Goal: Entertainment & Leisure: Consume media (video, audio)

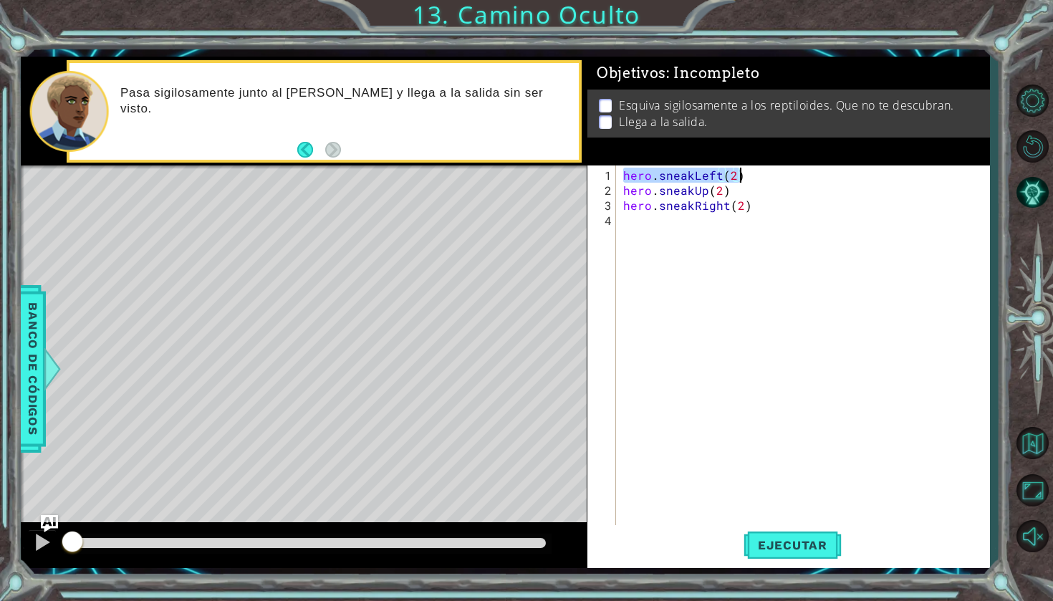
drag, startPoint x: 625, startPoint y: 175, endPoint x: 784, endPoint y: 174, distance: 158.3
click at [784, 174] on div "hero . sneakLeft ( 2 ) hero . sneakUp ( 2 ) hero . sneakRight ( 2 )" at bounding box center [806, 363] width 372 height 391
click at [655, 193] on div "hero . sneakLeft ( 2 ) hero . sneakUp ( 2 ) hero . sneakRight ( 2 )" at bounding box center [806, 363] width 372 height 391
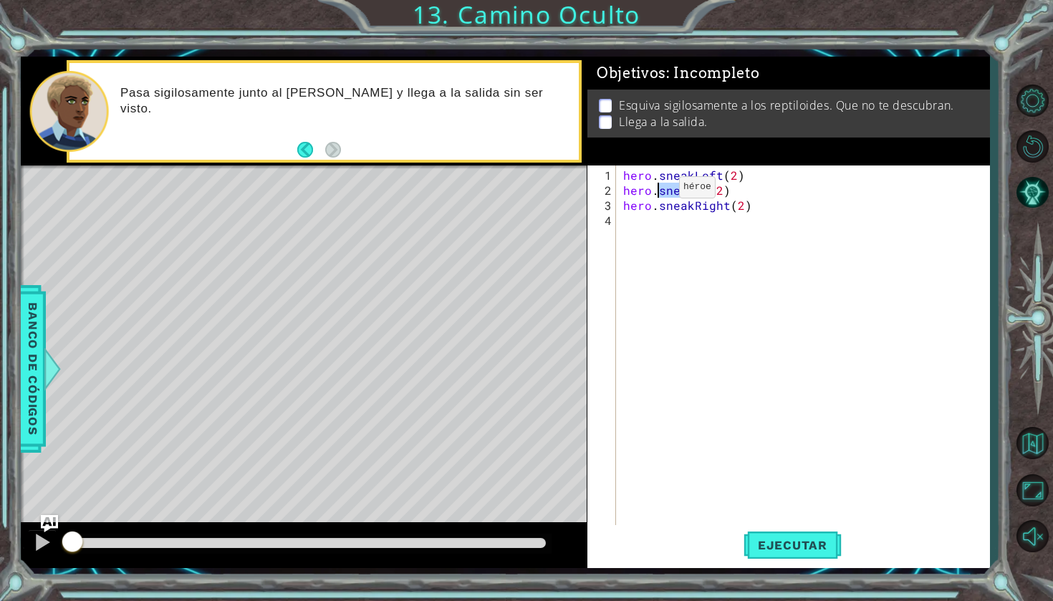
type textarea "hero.sneakUp(2) hero.sneakRight(2)"
click at [685, 211] on div "hero . sneakLeft ( 2 ) hero . sneakUp ( 2 ) hero . sneakRight ( 2 )" at bounding box center [806, 363] width 372 height 391
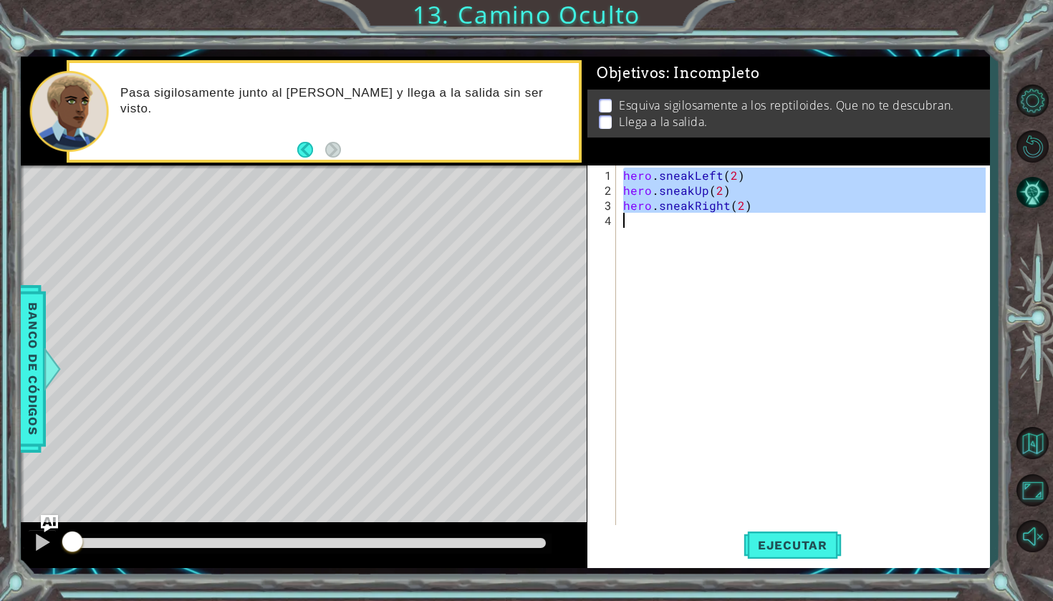
click at [685, 211] on div "hero . sneakLeft ( 2 ) hero . sneakUp ( 2 ) hero . sneakRight ( 2 )" at bounding box center [806, 363] width 372 height 391
type textarea "hero.sneakRight(2)"
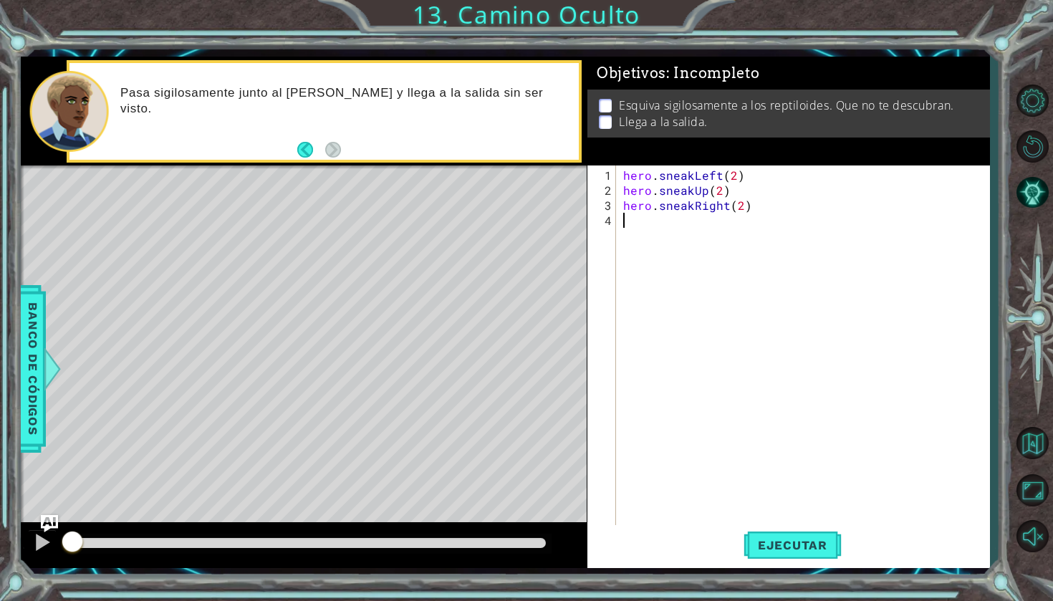
click at [685, 211] on div "hero . sneakLeft ( 2 ) hero . sneakUp ( 2 ) hero . sneakRight ( 2 )" at bounding box center [806, 363] width 372 height 391
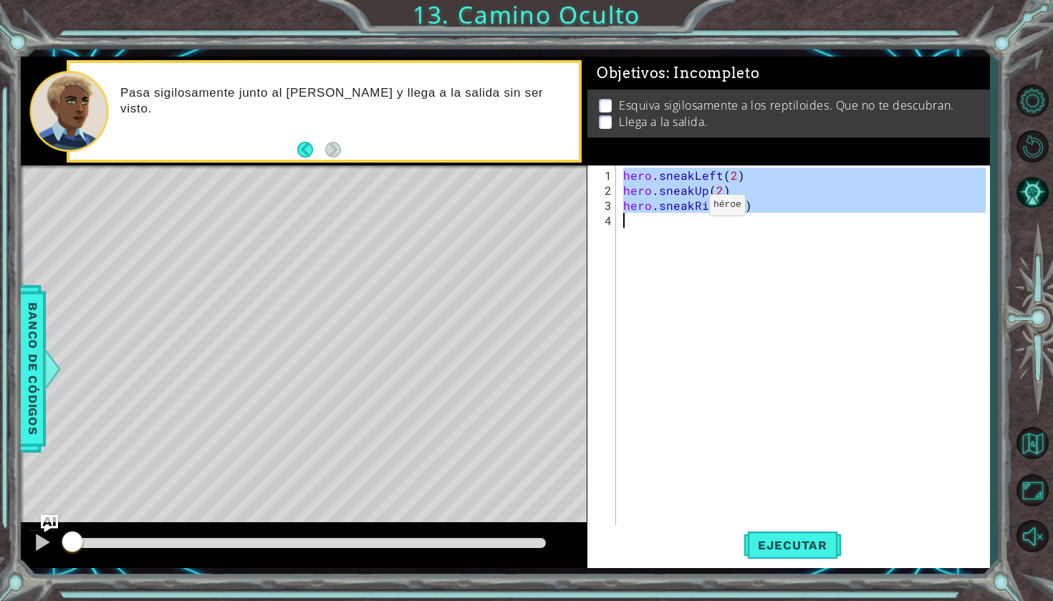
click at [685, 211] on div "hero . sneakLeft ( 2 ) hero . sneakUp ( 2 ) hero . sneakRight ( 2 )" at bounding box center [806, 363] width 372 height 391
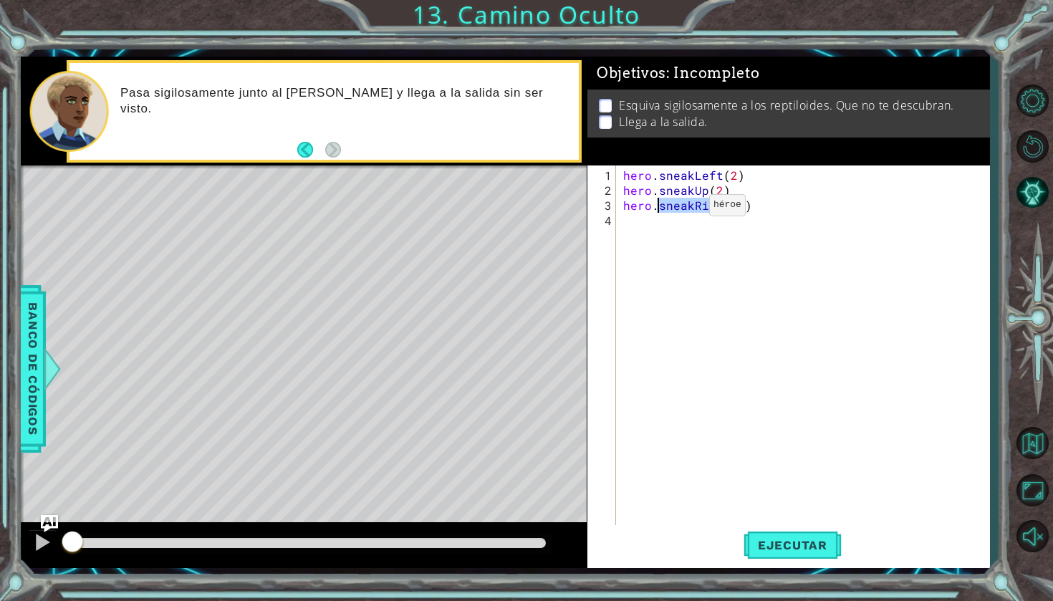
click at [685, 211] on div "hero . sneakLeft ( 2 ) hero . sneakUp ( 2 ) hero . sneakRight ( 2 )" at bounding box center [806, 363] width 372 height 391
type textarea "hero.sneakRight(2)"
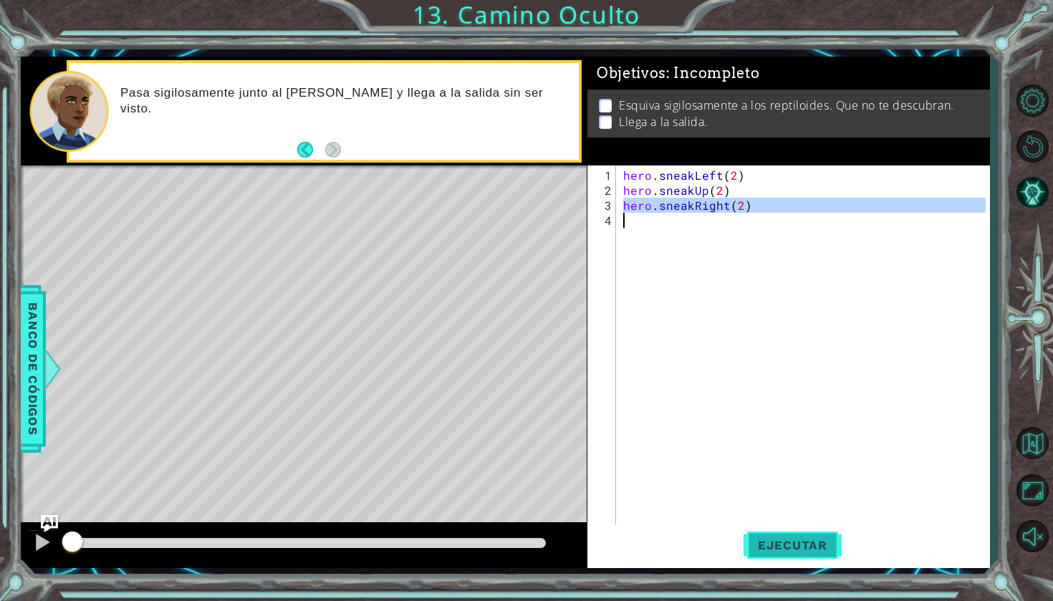
click at [805, 556] on button "Ejecutar" at bounding box center [792, 545] width 98 height 40
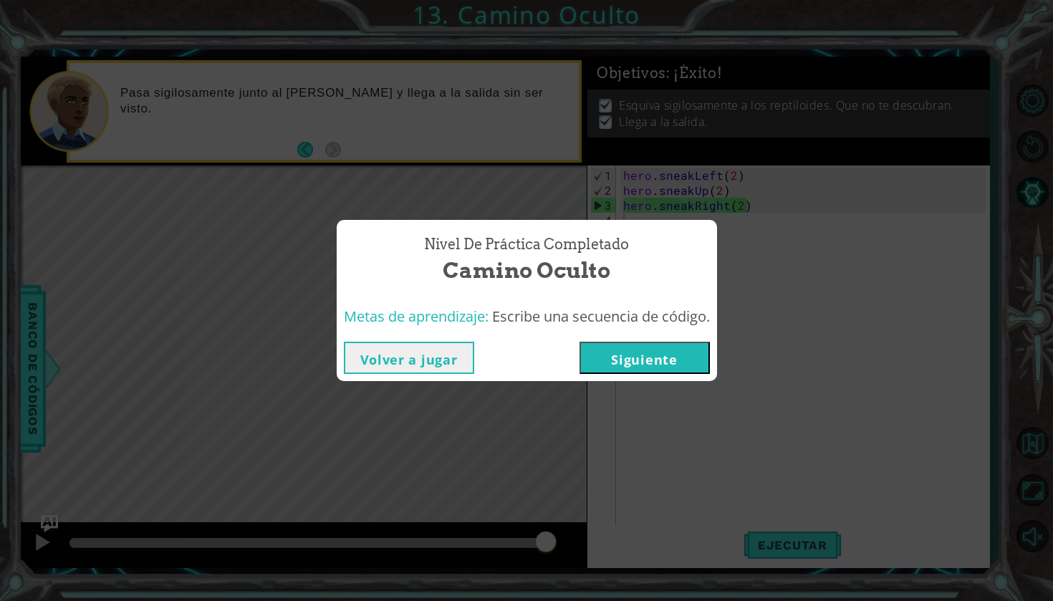
click at [670, 365] on button "Siguiente" at bounding box center [644, 358] width 130 height 32
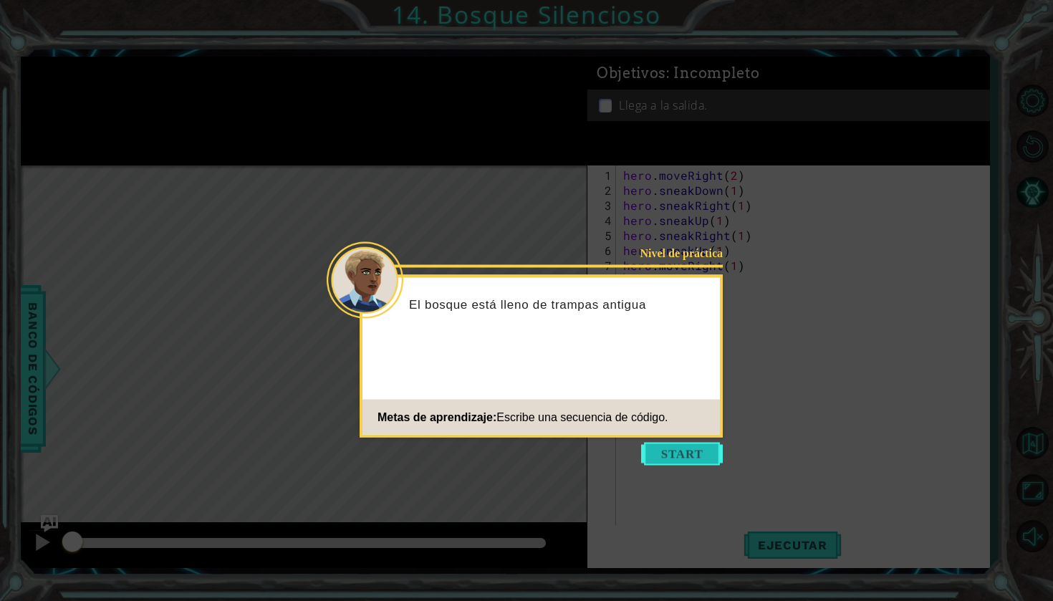
click at [670, 452] on button "Start" at bounding box center [682, 454] width 82 height 23
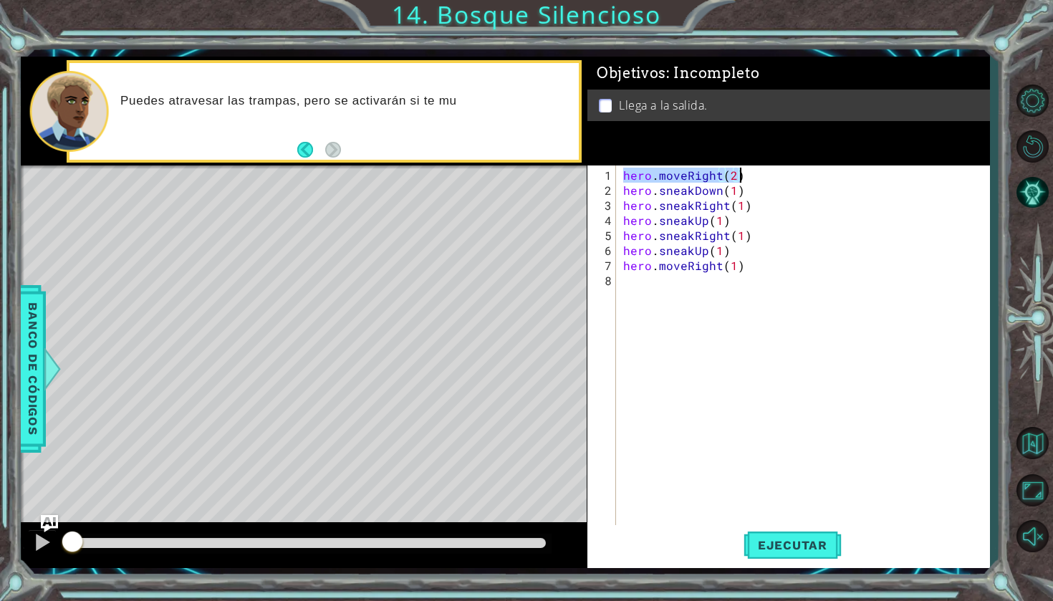
drag, startPoint x: 626, startPoint y: 173, endPoint x: 749, endPoint y: 179, distance: 123.3
click at [749, 179] on div "hero . moveRight ( 2 ) hero . sneakDown ( 1 ) hero . sneakRight ( 1 ) hero . sn…" at bounding box center [806, 363] width 372 height 391
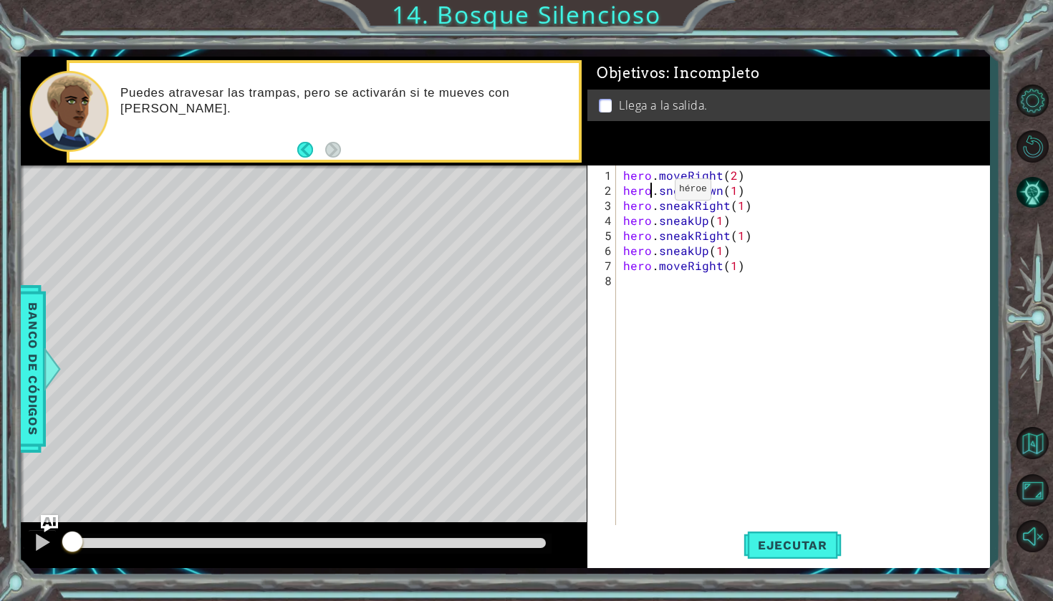
click at [650, 195] on div "hero . moveRight ( 2 ) hero . sneakDown ( 1 ) hero . sneakRight ( 1 ) hero . sn…" at bounding box center [806, 363] width 372 height 391
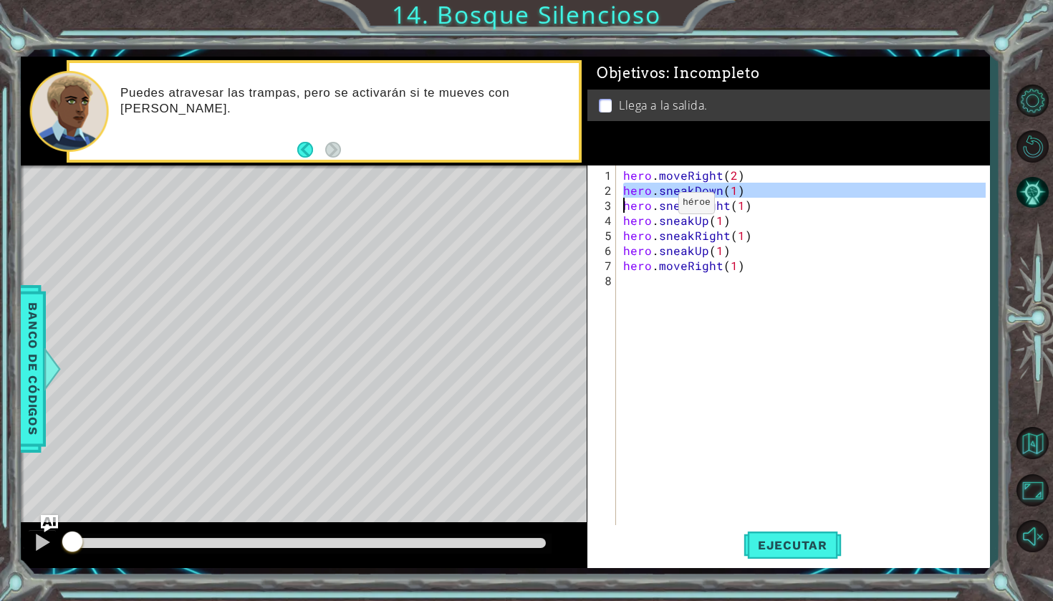
click at [652, 211] on div "hero . moveRight ( 2 ) hero . sneakDown ( 1 ) hero . sneakRight ( 1 ) hero . sn…" at bounding box center [806, 363] width 372 height 391
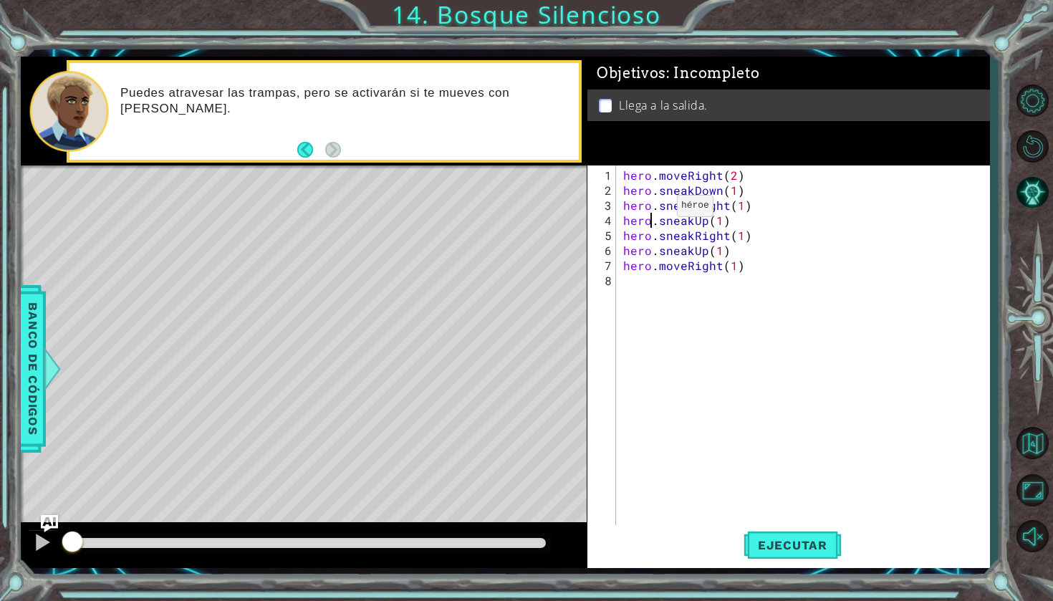
click at [652, 211] on div "hero . moveRight ( 2 ) hero . sneakDown ( 1 ) hero . sneakRight ( 1 ) hero . sn…" at bounding box center [806, 363] width 372 height 391
click at [653, 208] on div "hero . moveRight ( 2 ) hero . sneakDown ( 1 ) hero . sneakRight ( 1 ) hero . sn…" at bounding box center [806, 363] width 372 height 391
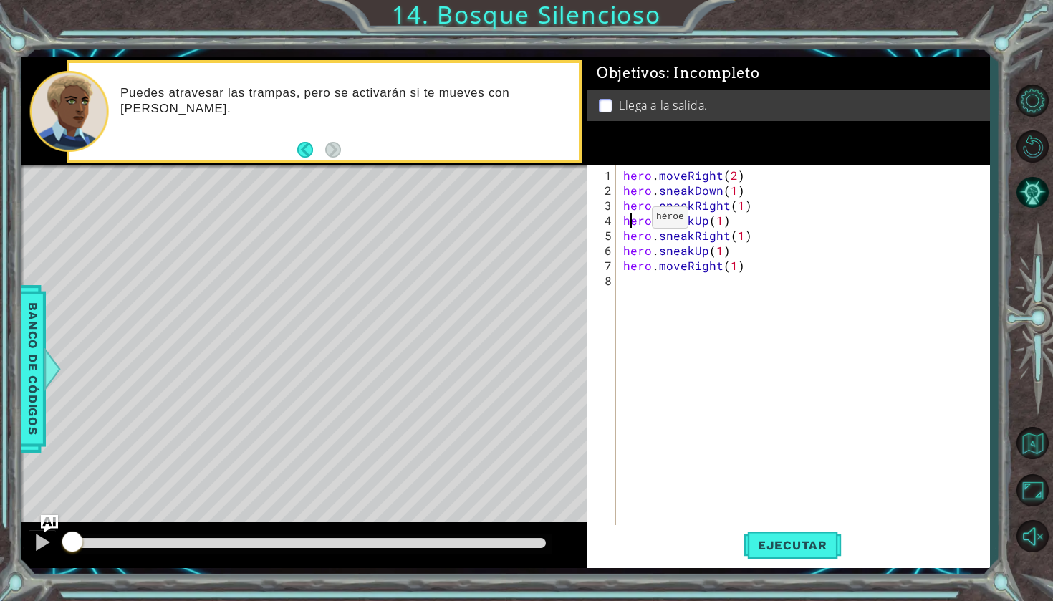
click at [627, 223] on div "hero . moveRight ( 2 ) hero . sneakDown ( 1 ) hero . sneakRight ( 1 ) hero . sn…" at bounding box center [806, 363] width 372 height 391
click at [693, 236] on div "hero . moveRight ( 2 ) hero . sneakDown ( 1 ) hero . sneakRight ( 1 ) hero . sn…" at bounding box center [806, 363] width 372 height 391
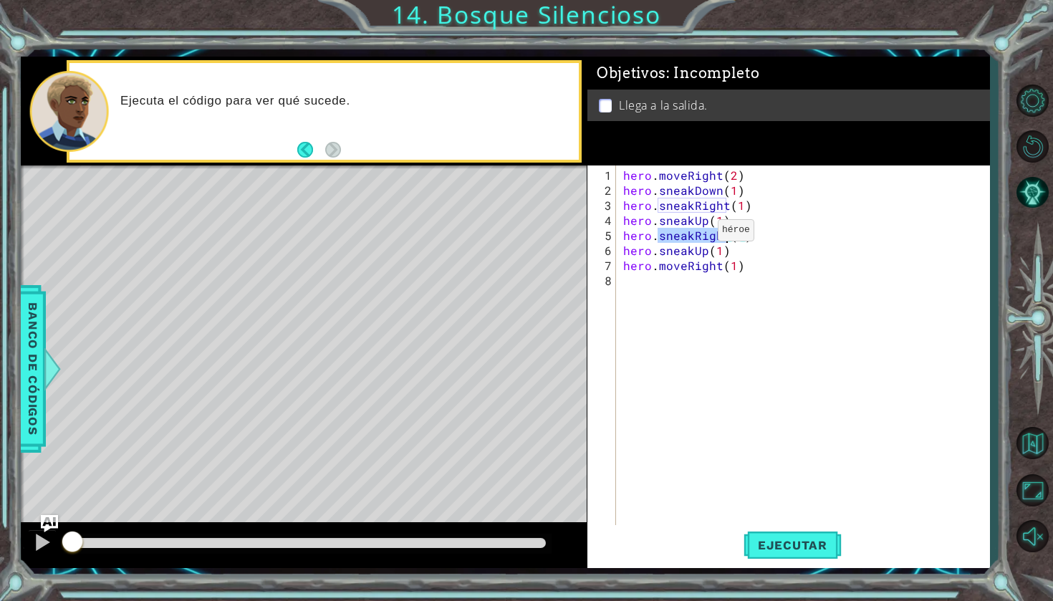
click at [693, 236] on div "hero . moveRight ( 2 ) hero . sneakDown ( 1 ) hero . sneakRight ( 1 ) hero . sn…" at bounding box center [806, 363] width 372 height 391
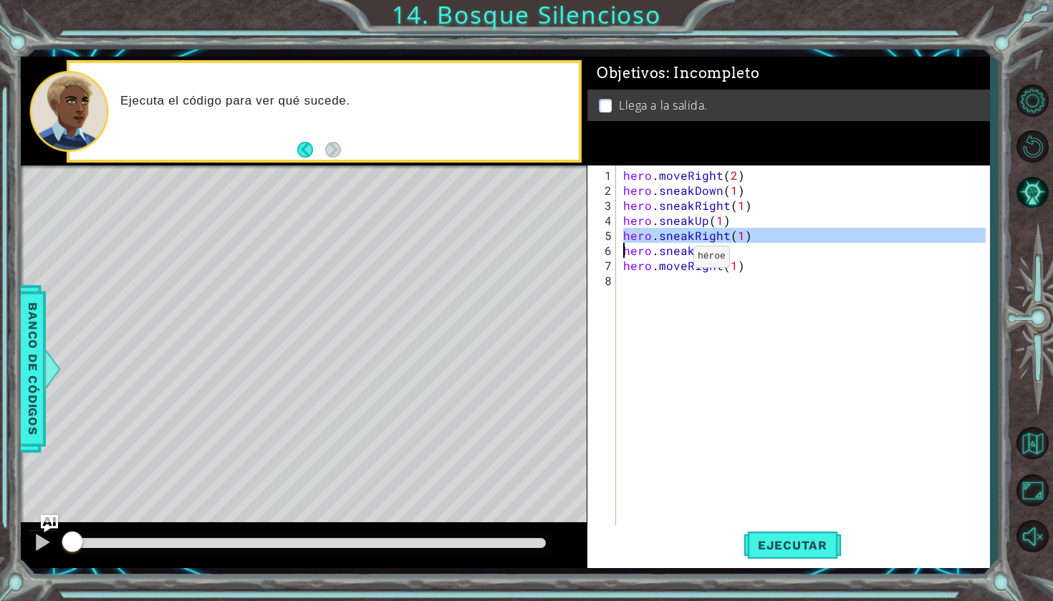
click at [666, 256] on div "hero . moveRight ( 2 ) hero . sneakDown ( 1 ) hero . sneakRight ( 1 ) hero . sn…" at bounding box center [806, 363] width 372 height 391
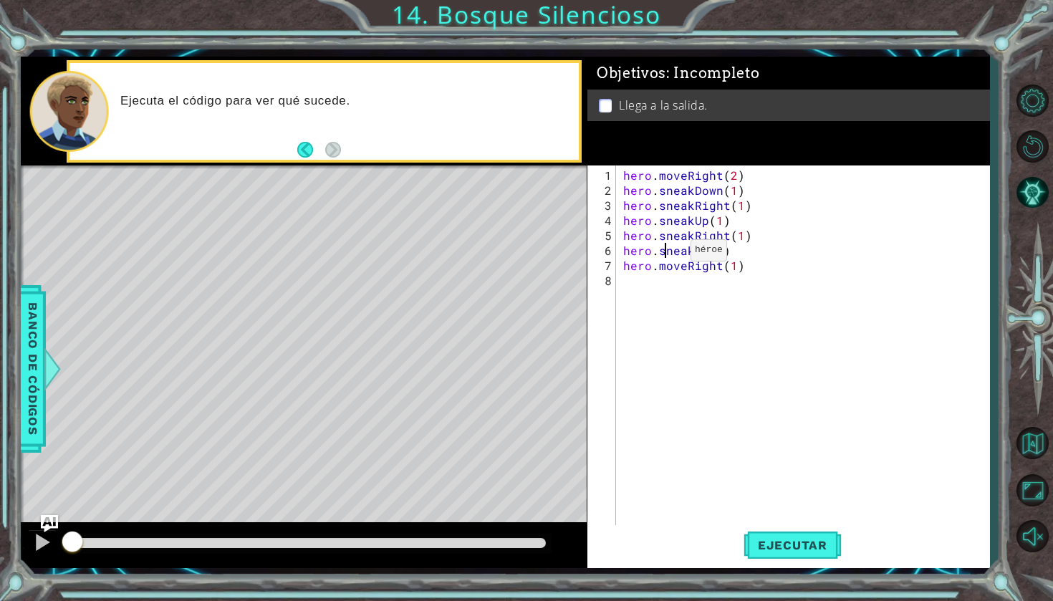
click at [666, 256] on div "hero . moveRight ( 2 ) hero . sneakDown ( 1 ) hero . sneakRight ( 1 ) hero . sn…" at bounding box center [806, 363] width 372 height 391
click at [703, 271] on div "hero . moveRight ( 2 ) hero . sneakDown ( 1 ) hero . sneakRight ( 1 ) hero . sn…" at bounding box center [806, 363] width 372 height 391
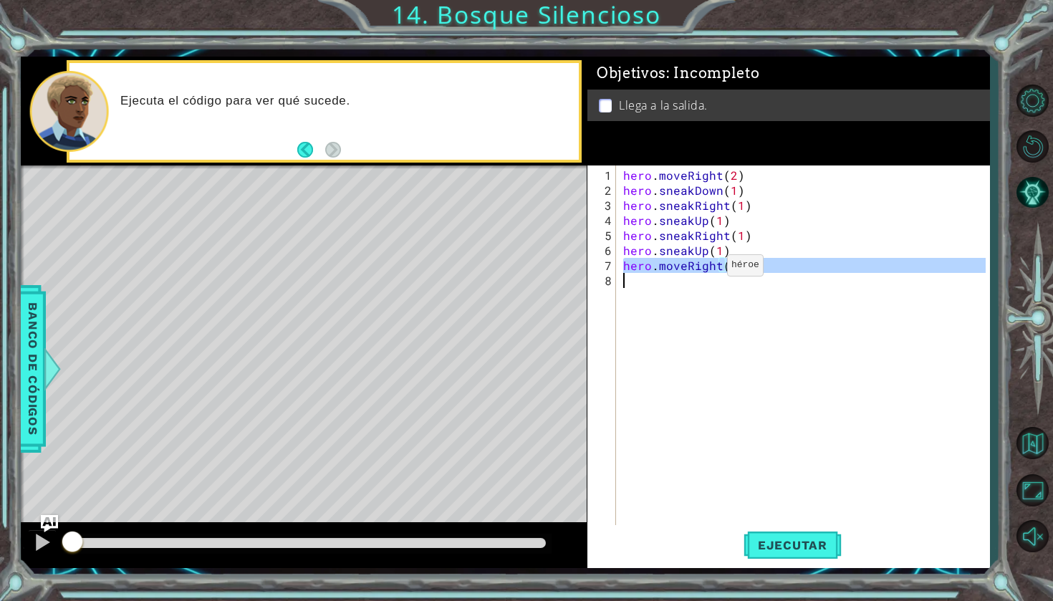
click at [703, 271] on div "hero . moveRight ( 2 ) hero . sneakDown ( 1 ) hero . sneakRight ( 1 ) hero . sn…" at bounding box center [806, 363] width 372 height 391
type textarea "hero.moveRight(1)"
click at [803, 543] on span "Ejecutar" at bounding box center [792, 545] width 98 height 14
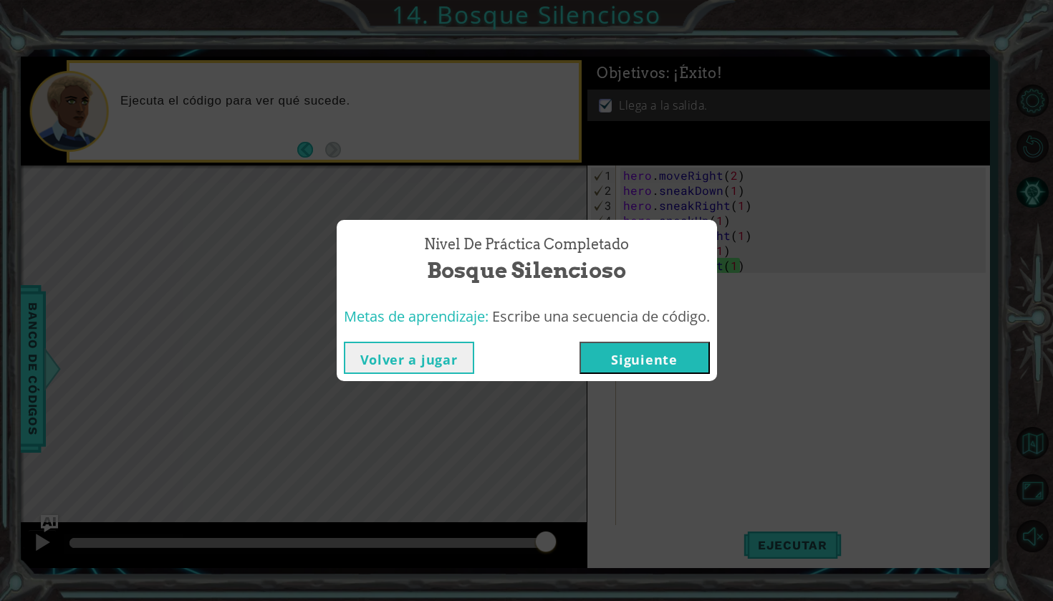
click at [670, 345] on button "Siguiente" at bounding box center [644, 358] width 130 height 32
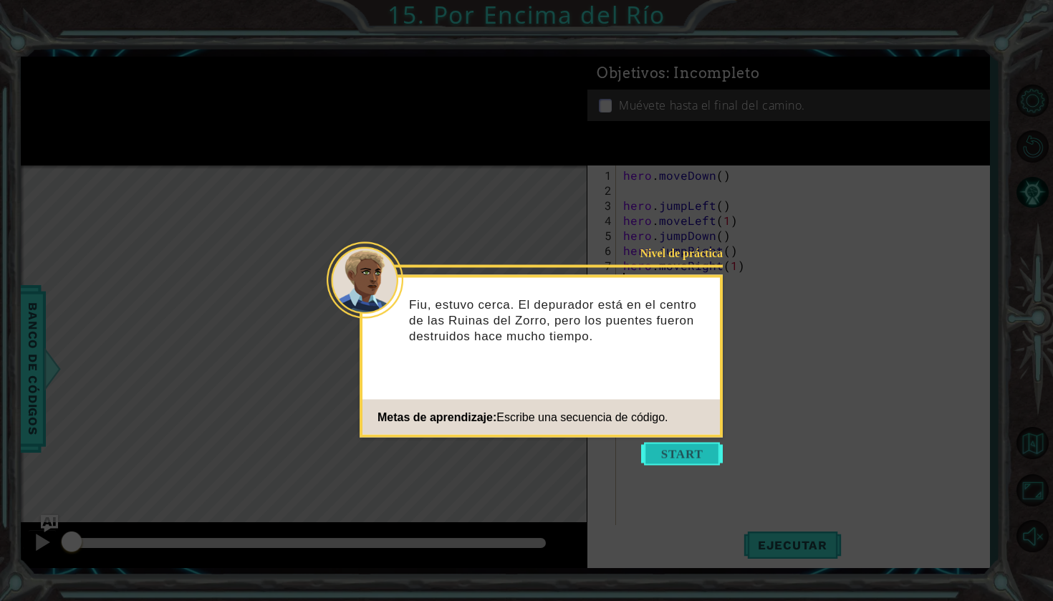
click at [718, 453] on button "Start" at bounding box center [682, 454] width 82 height 23
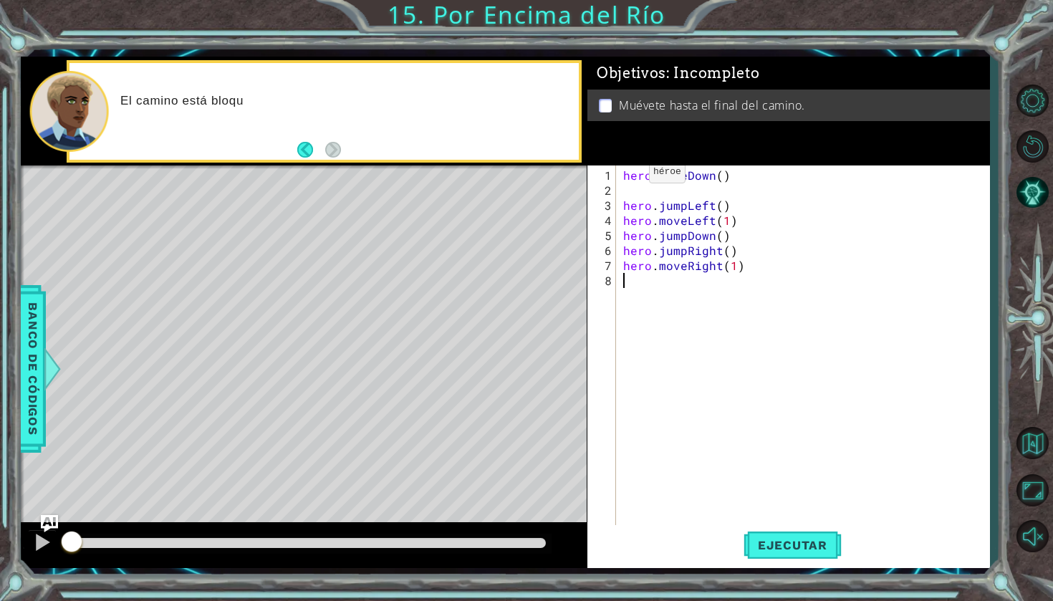
click at [625, 173] on div "hero . moveDown ( ) hero . jumpLeft ( ) hero . moveLeft ( 1 ) hero . jumpDown (…" at bounding box center [806, 363] width 372 height 391
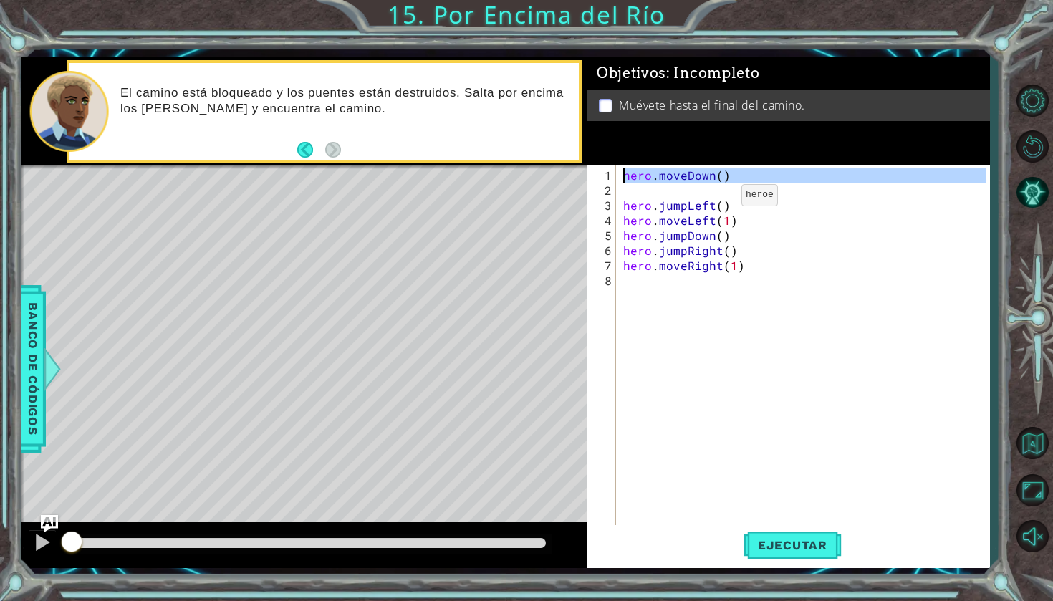
click at [717, 201] on div "hero . moveDown ( ) hero . jumpLeft ( ) hero . moveLeft ( 1 ) hero . jumpDown (…" at bounding box center [806, 363] width 372 height 391
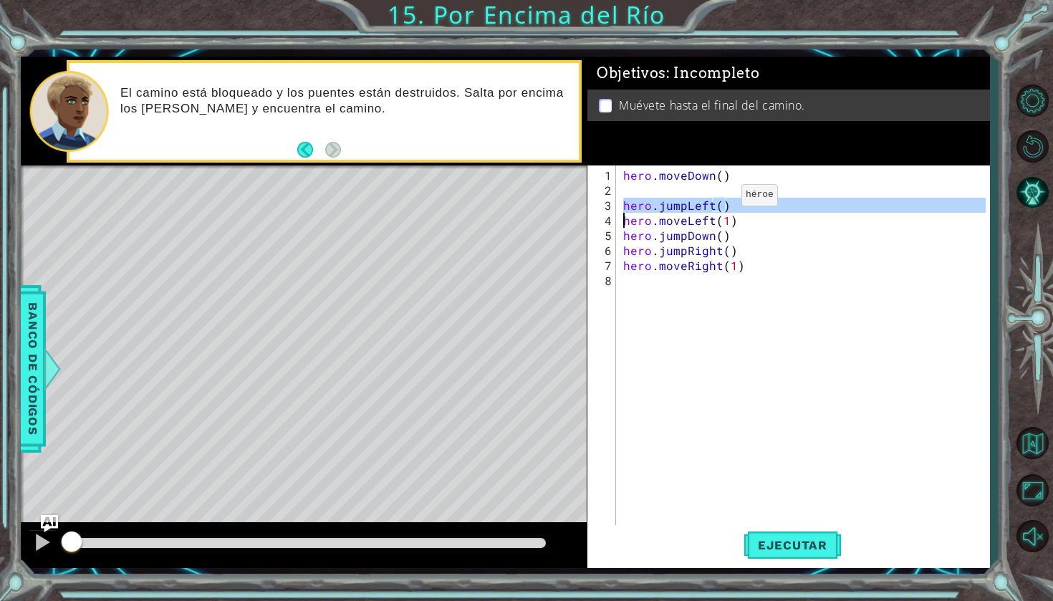
click at [717, 201] on div "hero . moveDown ( ) hero . jumpLeft ( ) hero . moveLeft ( 1 ) hero . jumpDown (…" at bounding box center [806, 363] width 372 height 391
click at [705, 223] on div "hero . moveDown ( ) hero . jumpLeft ( ) hero . moveLeft ( 1 ) hero . jumpDown (…" at bounding box center [806, 363] width 372 height 391
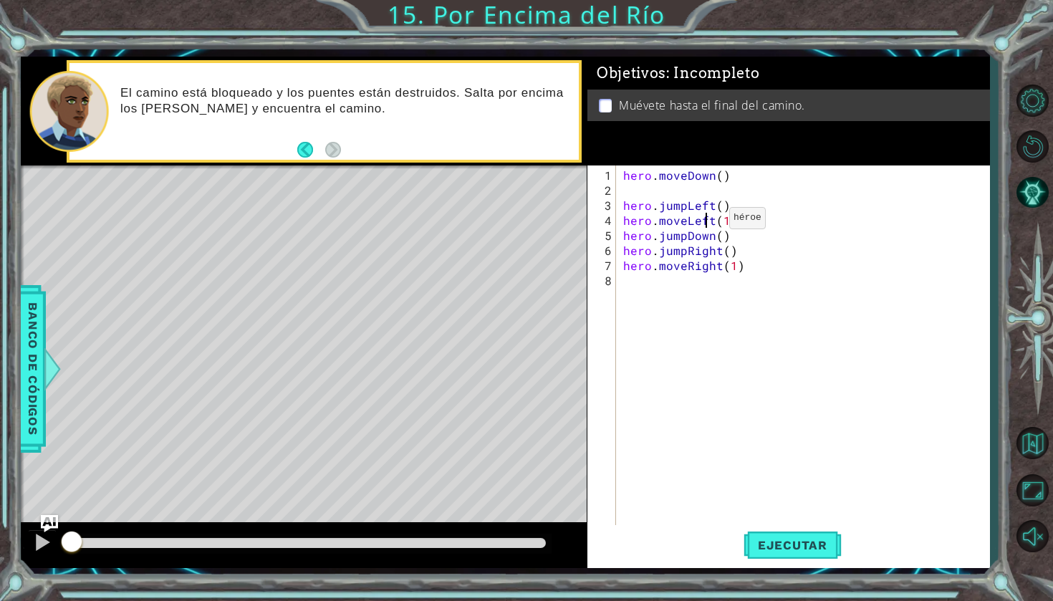
click at [705, 223] on div "hero . moveDown ( ) hero . jumpLeft ( ) hero . moveLeft ( 1 ) hero . jumpDown (…" at bounding box center [806, 363] width 372 height 391
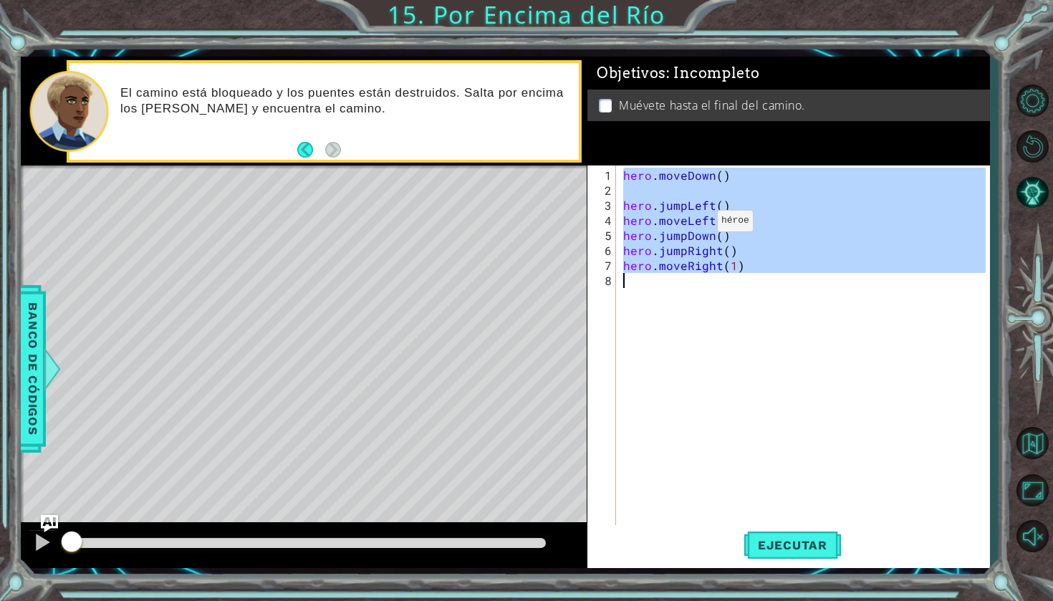
click at [690, 225] on div "hero . moveDown ( ) hero . jumpLeft ( ) hero . moveLeft ( 1 ) hero . jumpDown (…" at bounding box center [806, 363] width 372 height 391
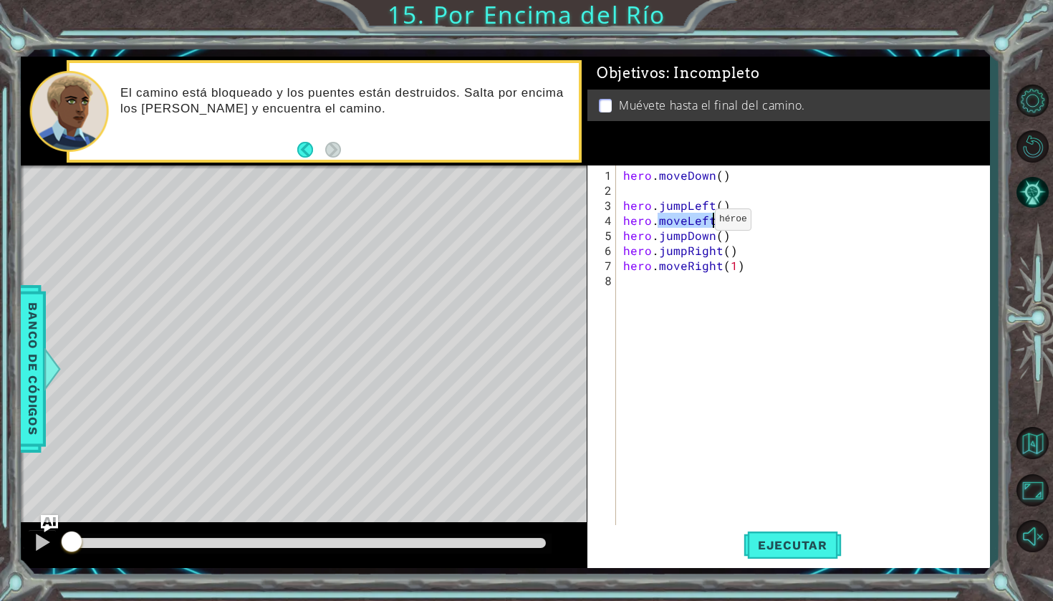
click at [690, 225] on div "hero . moveDown ( ) hero . jumpLeft ( ) hero . moveLeft ( 1 ) hero . jumpDown (…" at bounding box center [806, 363] width 372 height 391
click at [691, 239] on div "hero . moveDown ( ) hero . jumpLeft ( ) hero . moveLeft ( 1 ) hero . jumpDown (…" at bounding box center [806, 363] width 372 height 391
click at [697, 259] on div "hero . moveDown ( ) hero . jumpLeft ( ) hero . moveLeft ( 1 ) hero . jumpDown (…" at bounding box center [806, 363] width 372 height 391
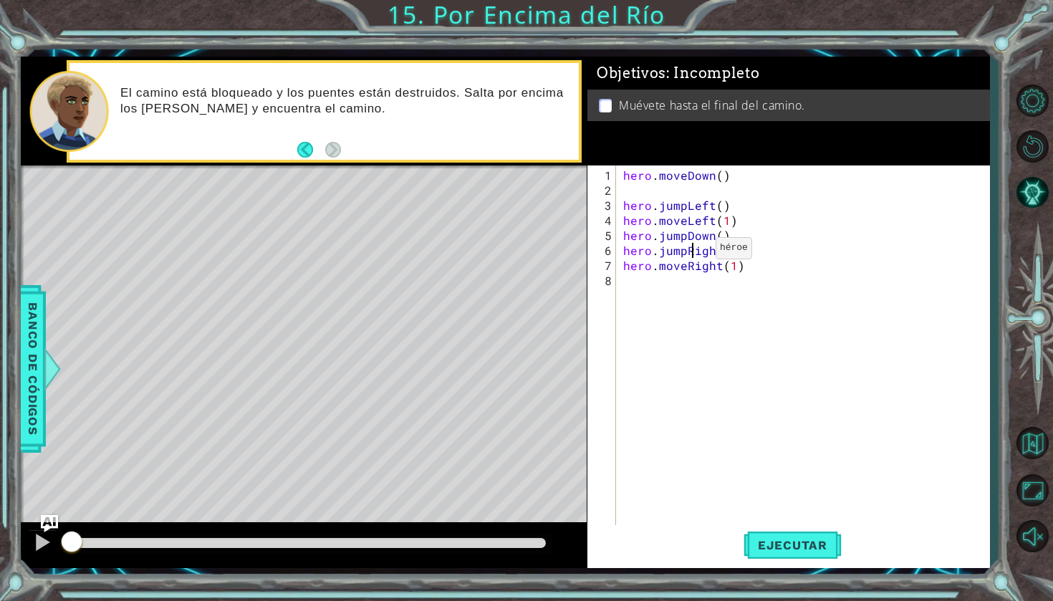
click at [691, 254] on div "hero . moveDown ( ) hero . jumpLeft ( ) hero . moveLeft ( 1 ) hero . jumpDown (…" at bounding box center [806, 363] width 372 height 391
type textarea "hero.jumpRight() hero.moveRight(1)"
click at [711, 272] on div "hero . moveDown ( ) hero . jumpLeft ( ) hero . moveLeft ( 1 ) hero . jumpDown (…" at bounding box center [806, 363] width 372 height 391
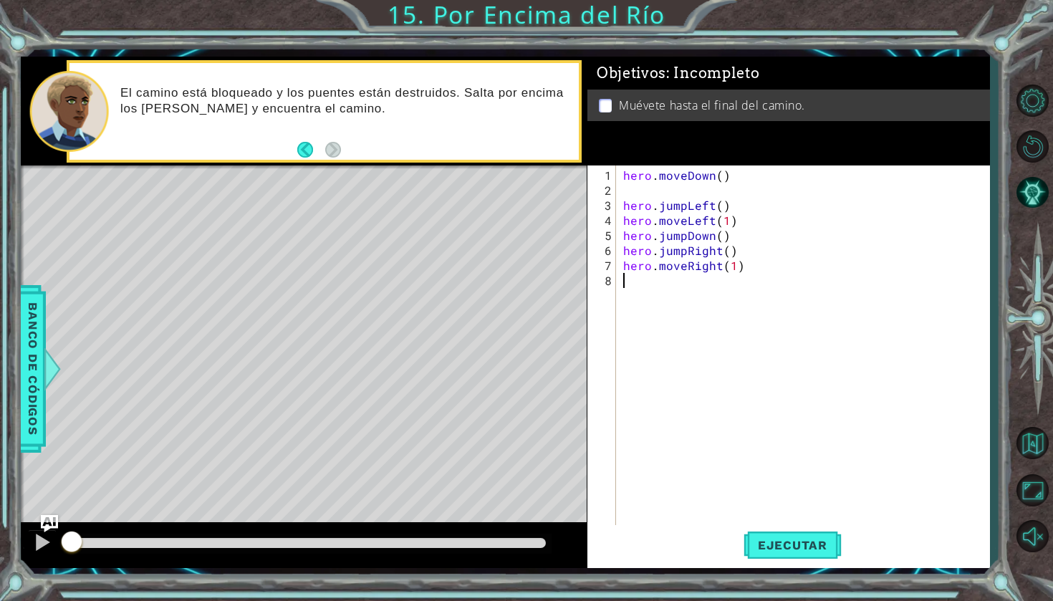
click at [711, 272] on div "hero . moveDown ( ) hero . jumpLeft ( ) hero . moveLeft ( 1 ) hero . jumpDown (…" at bounding box center [806, 363] width 372 height 391
click at [711, 269] on div "hero . moveDown ( ) hero . jumpLeft ( ) hero . moveLeft ( 1 ) hero . jumpDown (…" at bounding box center [806, 363] width 372 height 391
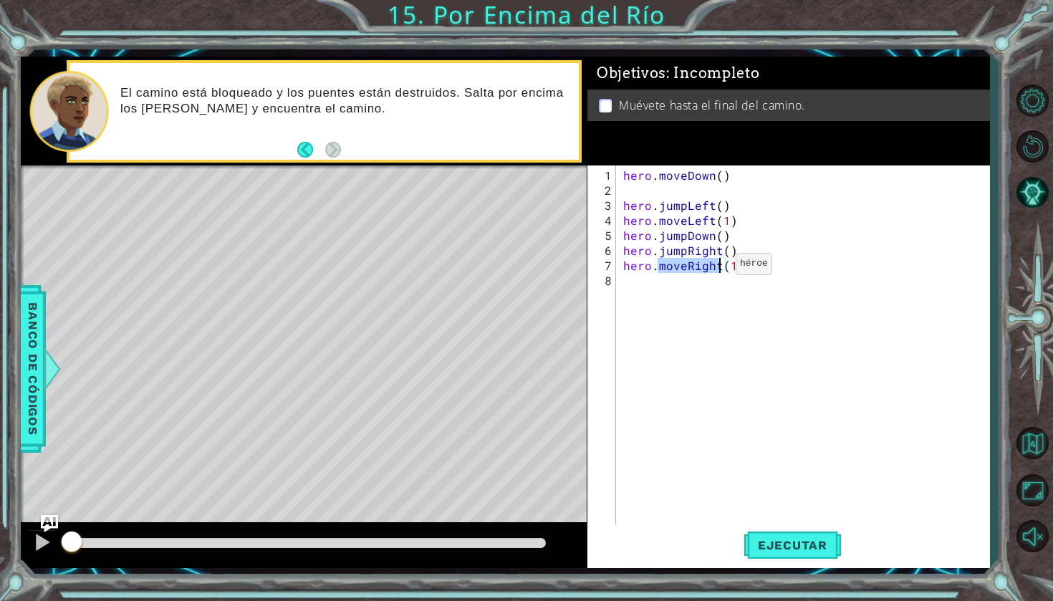
type textarea "hero.moveRight(1)"
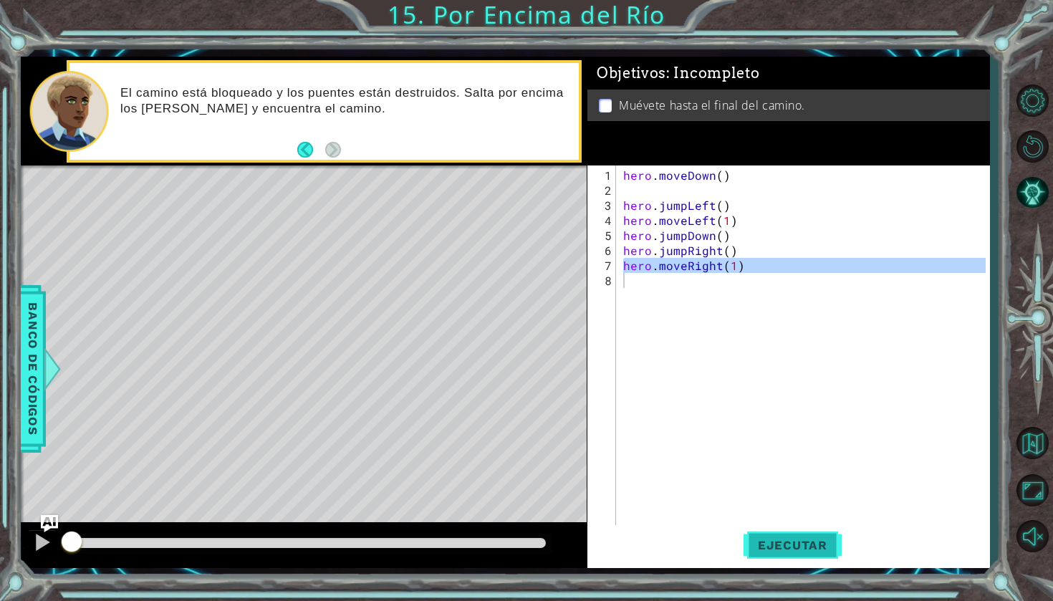
click at [781, 536] on button "Ejecutar" at bounding box center [792, 545] width 98 height 40
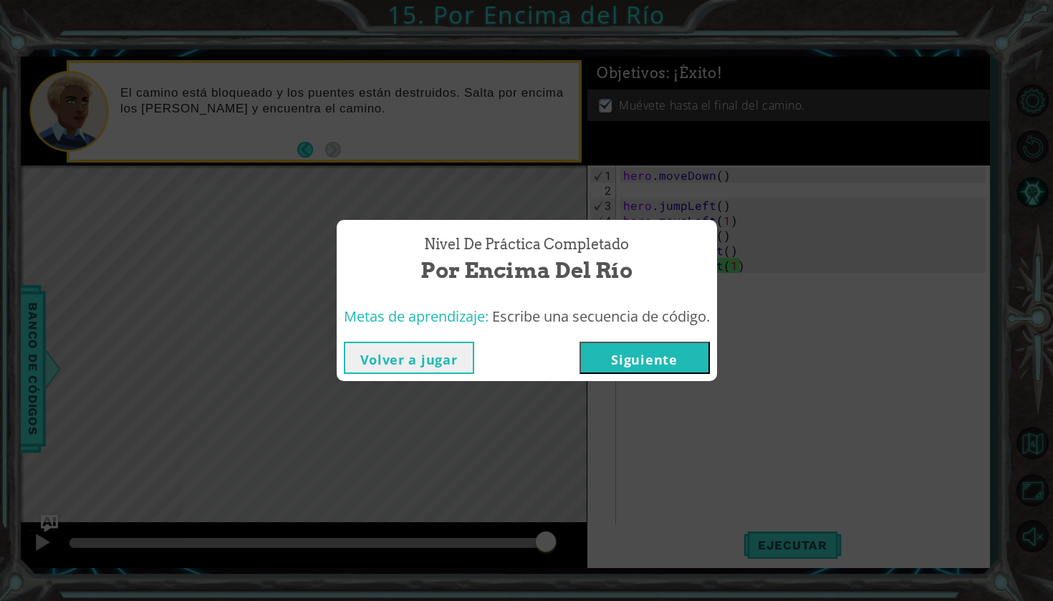
click at [680, 355] on button "Siguiente" at bounding box center [644, 358] width 130 height 32
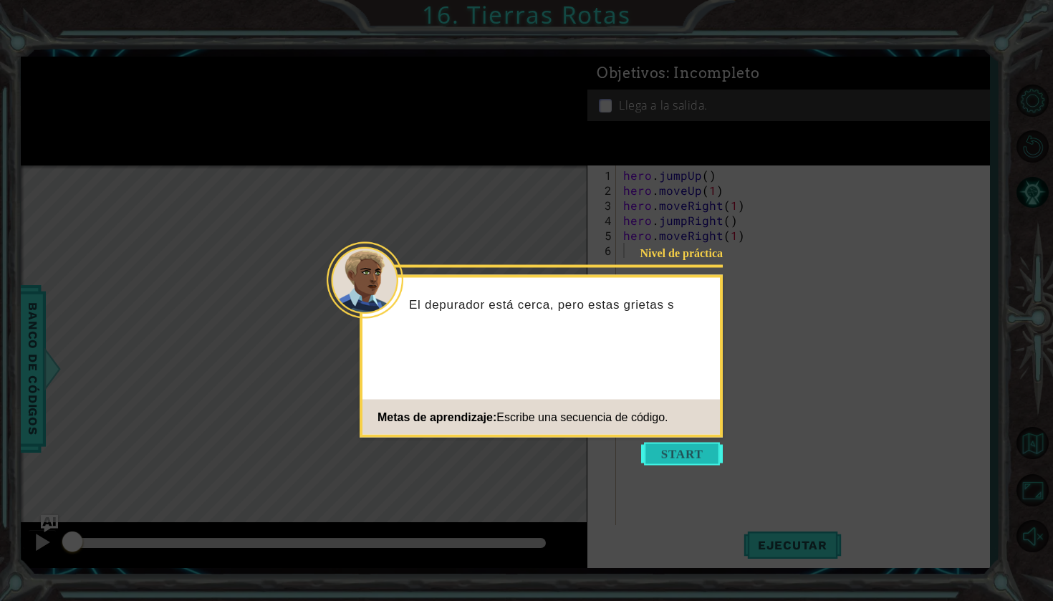
click at [680, 462] on button "Start" at bounding box center [682, 454] width 82 height 23
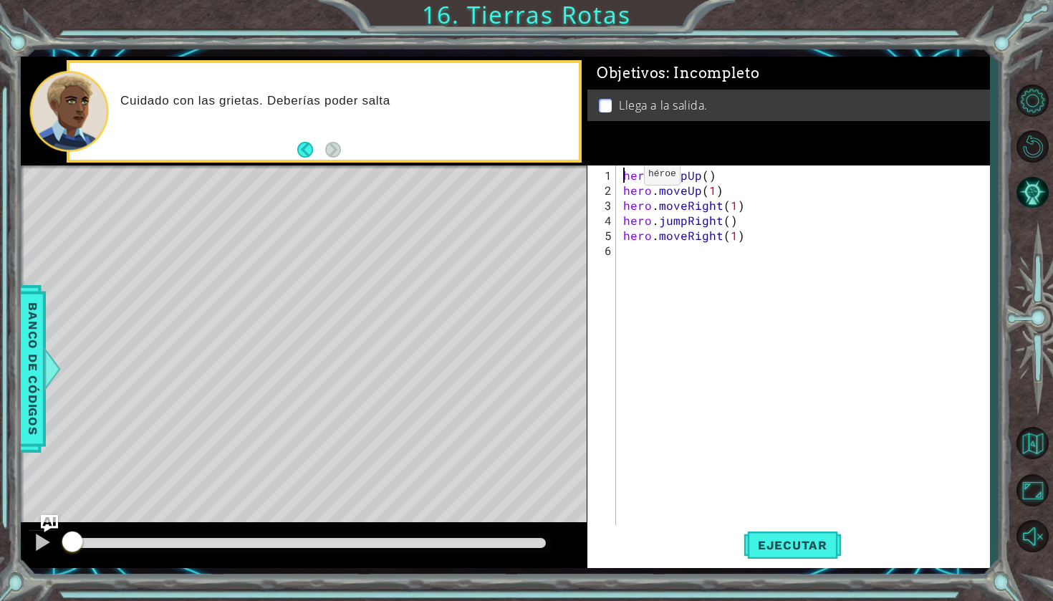
click at [620, 178] on div "hero . jumpUp ( ) hero . moveUp ( 1 ) hero . moveRight ( 1 ) hero . jumpRight (…" at bounding box center [802, 345] width 365 height 361
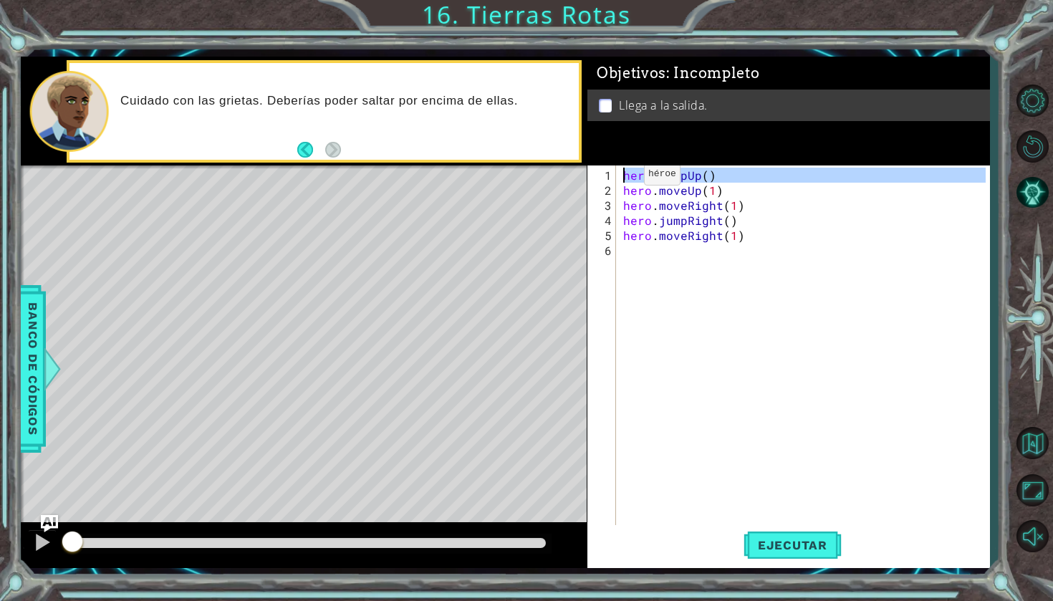
click at [790, 239] on div "hero . jumpUp ( ) hero . moveUp ( 1 ) hero . moveRight ( 1 ) hero . jumpRight (…" at bounding box center [806, 363] width 372 height 391
click at [766, 189] on div "hero . jumpUp ( ) hero . moveUp ( 1 ) hero . moveRight ( 1 ) hero . jumpRight (…" at bounding box center [806, 363] width 372 height 391
click at [758, 178] on div "hero . jumpUp ( ) hero . moveUp ( 1 ) hero . moveRight ( 1 ) hero . jumpRight (…" at bounding box center [806, 363] width 372 height 391
click at [687, 198] on div "hero . jumpUp ( ) hero . moveUp ( 1 ) hero . moveRight ( 1 ) hero . jumpRight (…" at bounding box center [806, 363] width 372 height 391
click at [681, 193] on div "hero . jumpUp ( ) hero . moveUp ( 1 ) hero . moveRight ( 1 ) hero . jumpRight (…" at bounding box center [806, 363] width 372 height 391
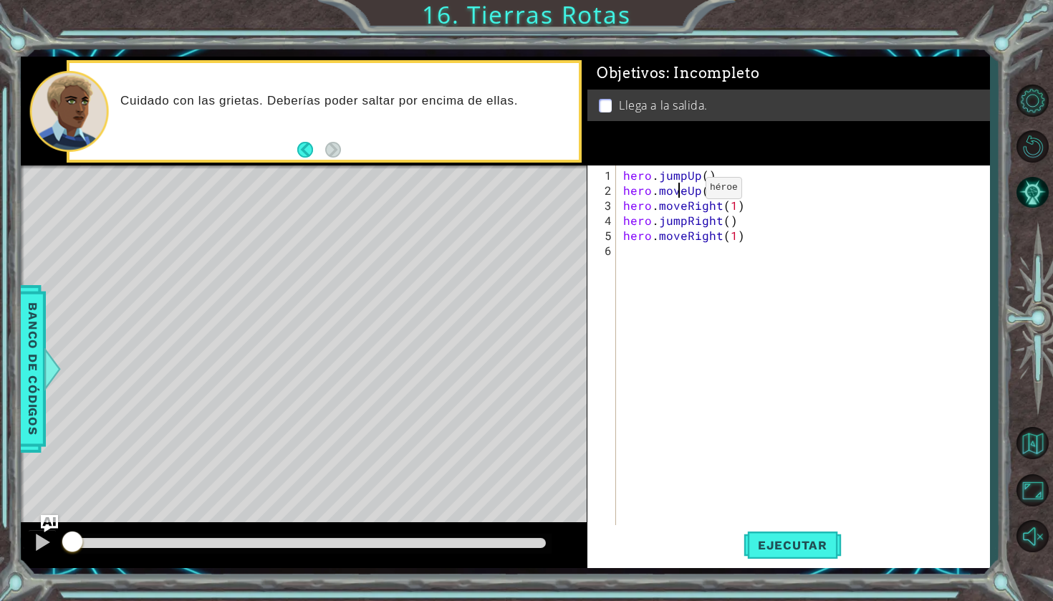
click at [681, 193] on div "hero . jumpUp ( ) hero . moveUp ( 1 ) hero . moveRight ( 1 ) hero . jumpRight (…" at bounding box center [806, 363] width 372 height 391
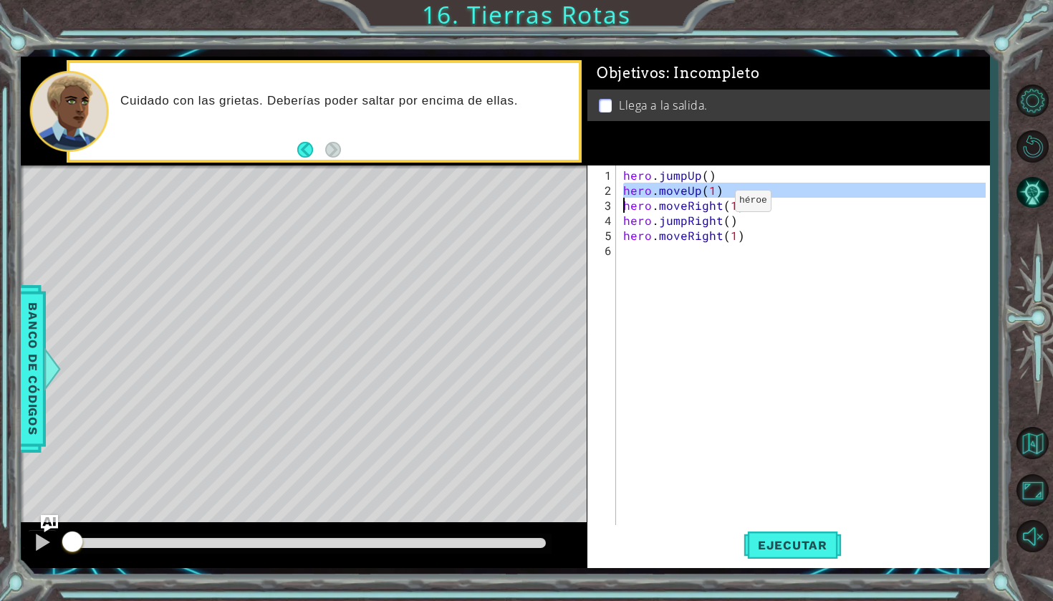
click at [696, 211] on div "hero . jumpUp ( ) hero . moveUp ( 1 ) hero . moveRight ( 1 ) hero . jumpRight (…" at bounding box center [806, 363] width 372 height 391
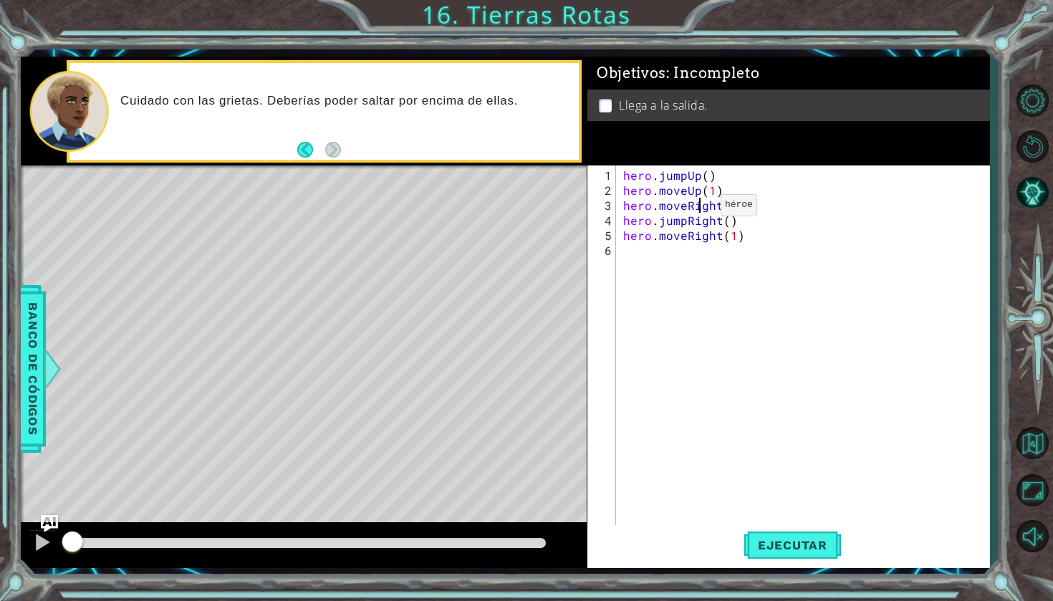
click at [696, 211] on div "hero . jumpUp ( ) hero . moveUp ( 1 ) hero . moveRight ( 1 ) hero . jumpRight (…" at bounding box center [806, 363] width 372 height 391
click at [660, 226] on div "hero . jumpUp ( ) hero . moveUp ( 1 ) hero . moveRight ( 1 ) hero . jumpRight (…" at bounding box center [806, 363] width 372 height 391
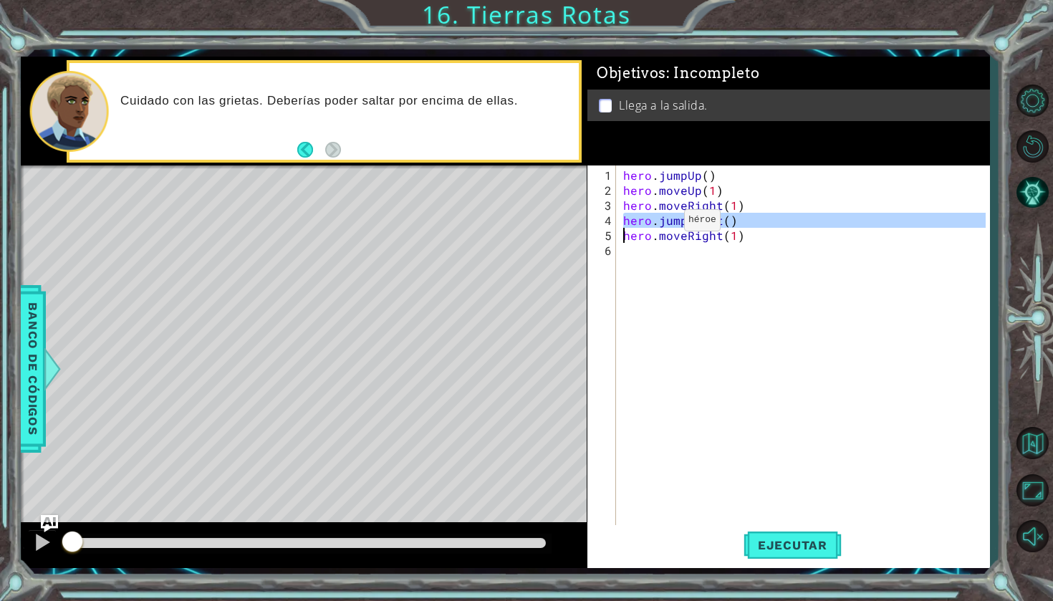
type textarea "hero.jumpRight() hero.moveRight(1)"
click at [683, 246] on div "hero . jumpUp ( ) hero . moveUp ( 1 ) hero . moveRight ( 1 ) hero . jumpRight (…" at bounding box center [806, 363] width 372 height 391
click at [680, 241] on div "hero . jumpUp ( ) hero . moveUp ( 1 ) hero . moveRight ( 1 ) hero . jumpRight (…" at bounding box center [806, 363] width 372 height 391
click at [672, 237] on div "hero . jumpUp ( ) hero . moveUp ( 1 ) hero . moveRight ( 1 ) hero . jumpRight (…" at bounding box center [806, 363] width 372 height 391
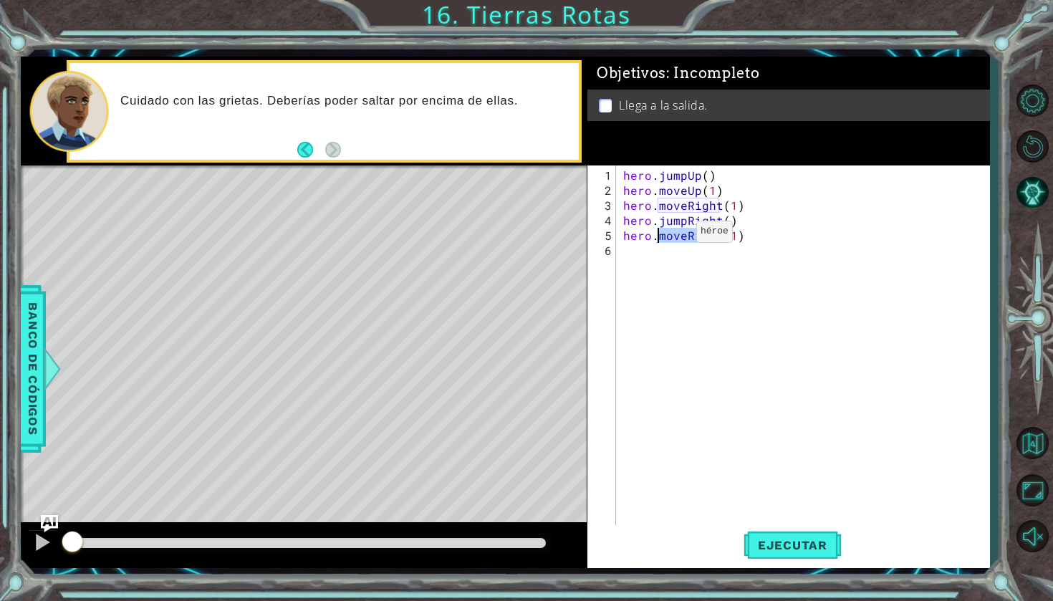
click at [672, 237] on div "hero . jumpUp ( ) hero . moveUp ( 1 ) hero . moveRight ( 1 ) hero . jumpRight (…" at bounding box center [806, 363] width 372 height 391
type textarea "hero.moveRight(1)"
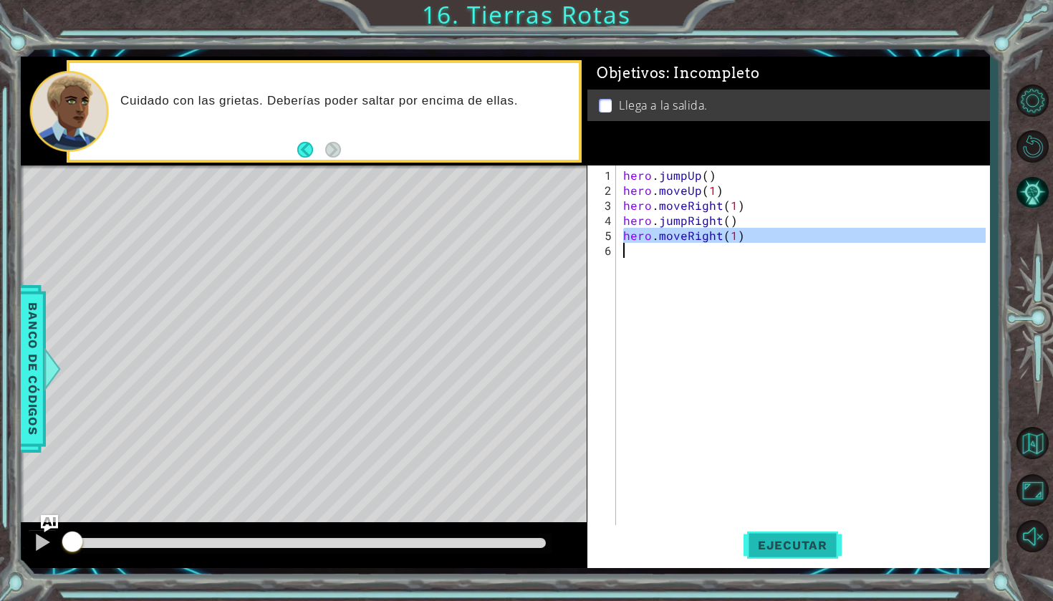
click at [812, 546] on span "Ejecutar" at bounding box center [792, 545] width 98 height 14
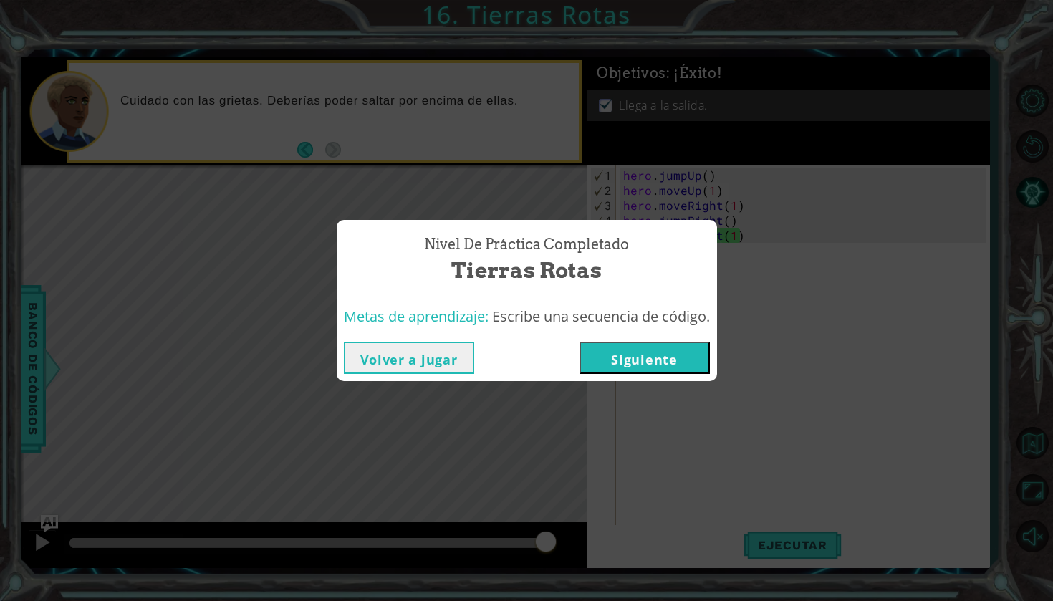
click at [665, 352] on button "Siguiente" at bounding box center [644, 358] width 130 height 32
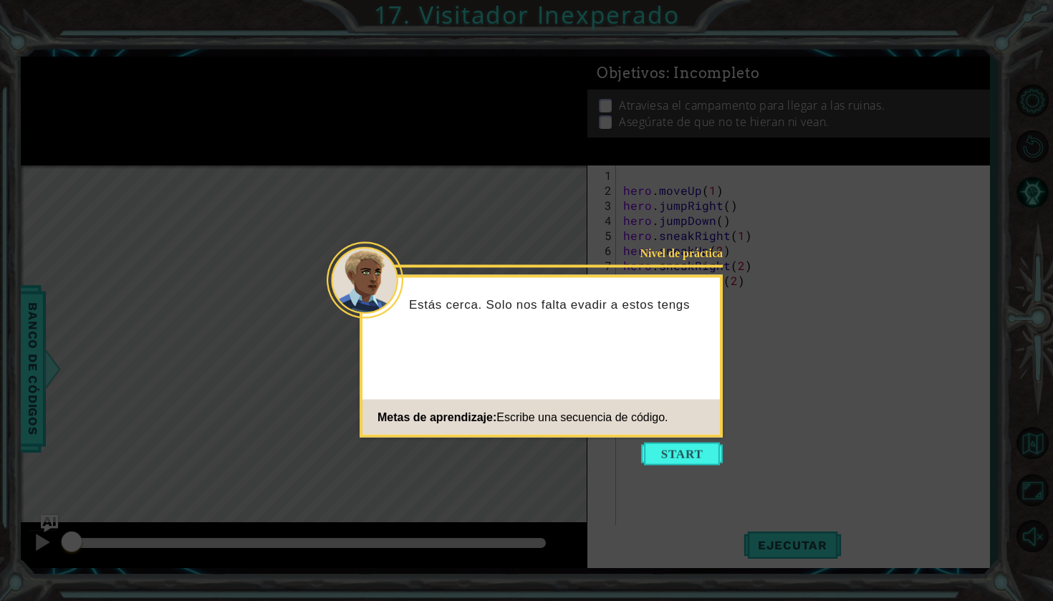
click at [675, 441] on icon at bounding box center [526, 300] width 1053 height 601
click at [685, 455] on button "Start" at bounding box center [682, 454] width 82 height 23
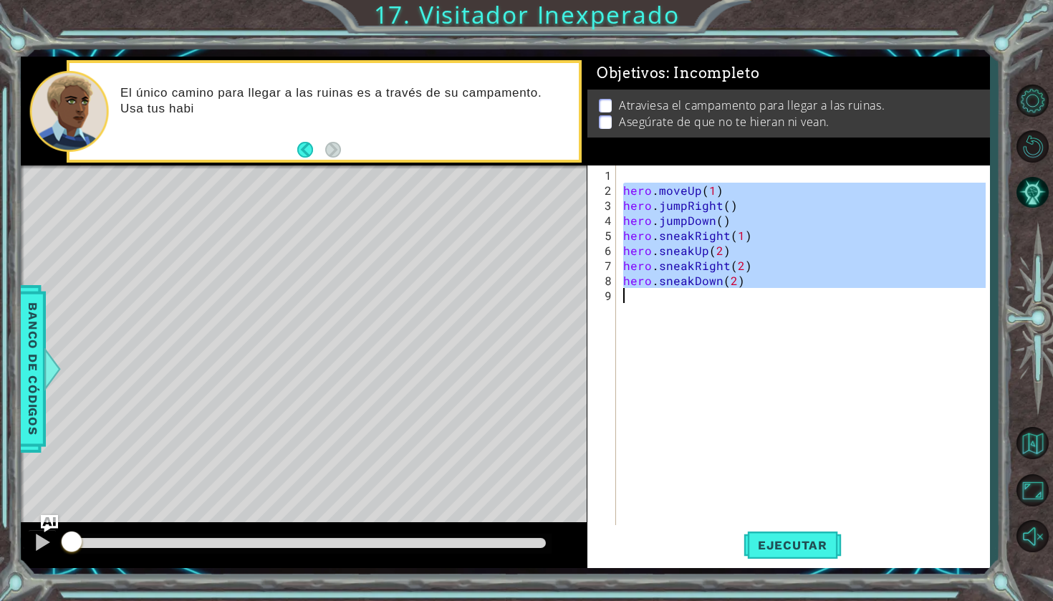
drag, startPoint x: 623, startPoint y: 194, endPoint x: 799, endPoint y: 324, distance: 218.6
click at [799, 324] on div "hero . moveUp ( 1 ) hero . jumpRight ( ) hero . jumpDown ( ) hero . sneakRight …" at bounding box center [806, 363] width 372 height 391
type textarea "hero.sneakDown(2)"
click at [822, 549] on span "Ejecutar" at bounding box center [792, 545] width 98 height 14
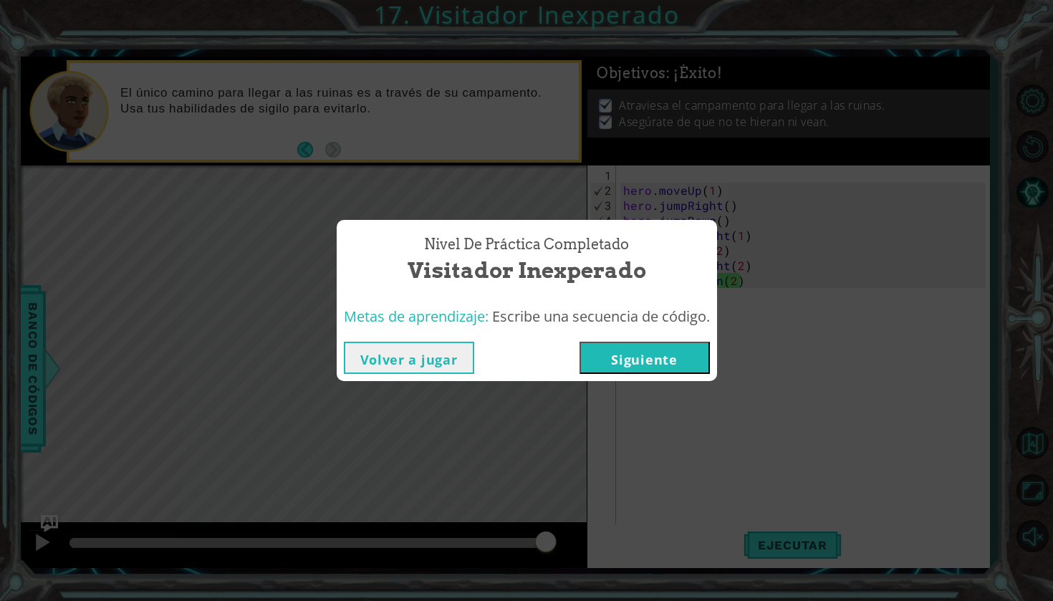
click at [653, 365] on button "Siguiente" at bounding box center [644, 358] width 130 height 32
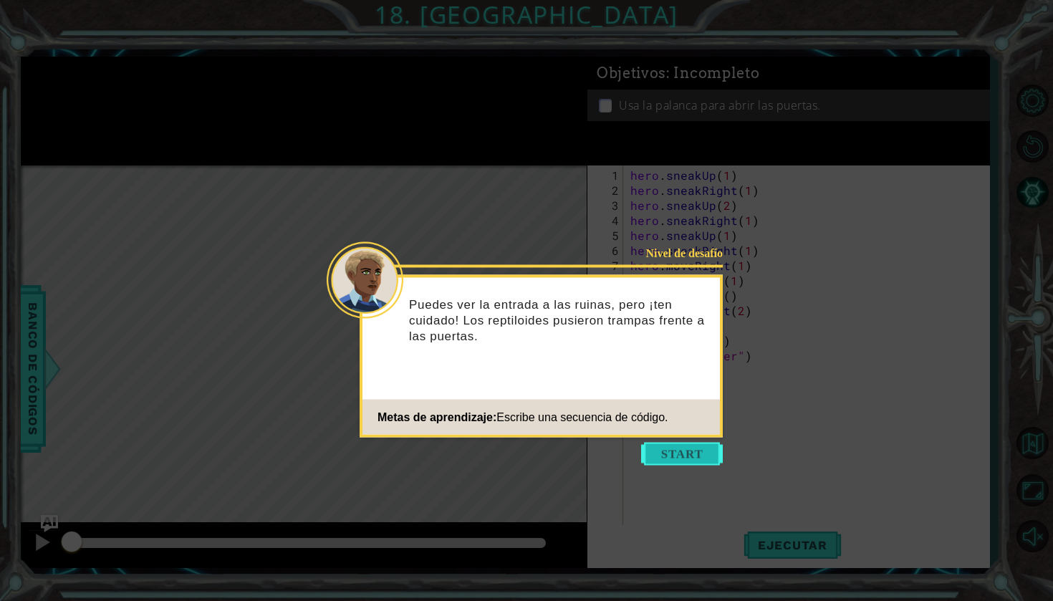
click at [691, 448] on button "Start" at bounding box center [682, 454] width 82 height 23
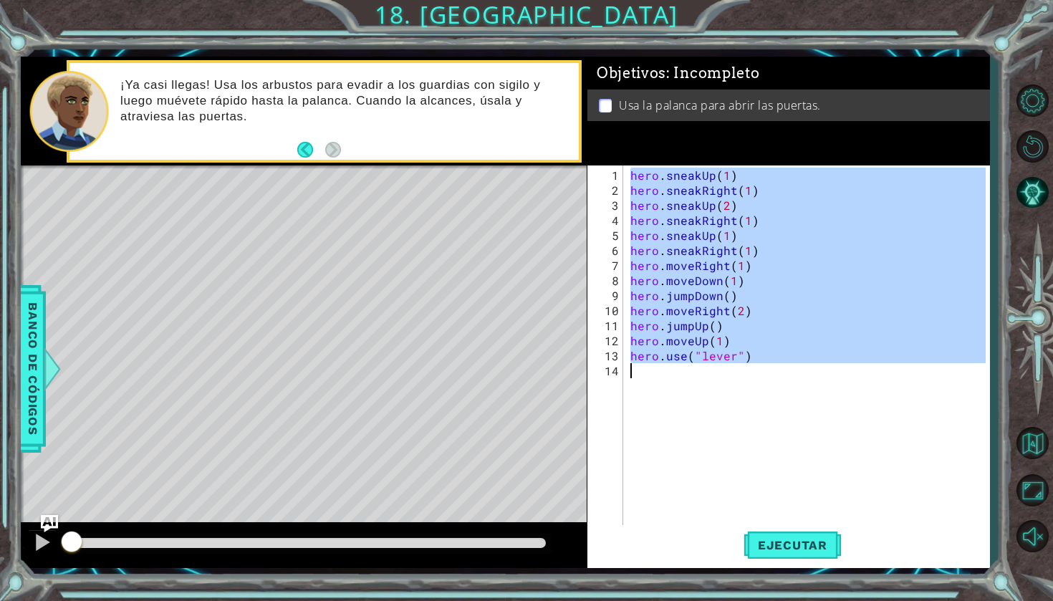
drag, startPoint x: 630, startPoint y: 175, endPoint x: 862, endPoint y: 390, distance: 316.7
click at [862, 390] on div "hero . sneakUp ( 1 ) hero . sneakRight ( 1 ) hero . sneakUp ( 2 ) hero . sneakR…" at bounding box center [809, 363] width 365 height 391
type textarea "hero.use("lever")"
